Goal: Information Seeking & Learning: Find specific fact

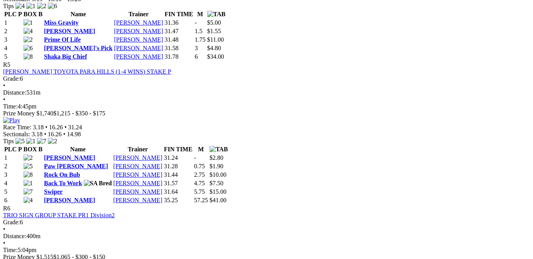
scroll to position [894, 0]
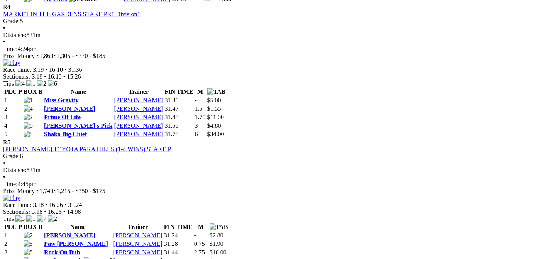
scroll to position [933, 0]
